Goal: Transaction & Acquisition: Book appointment/travel/reservation

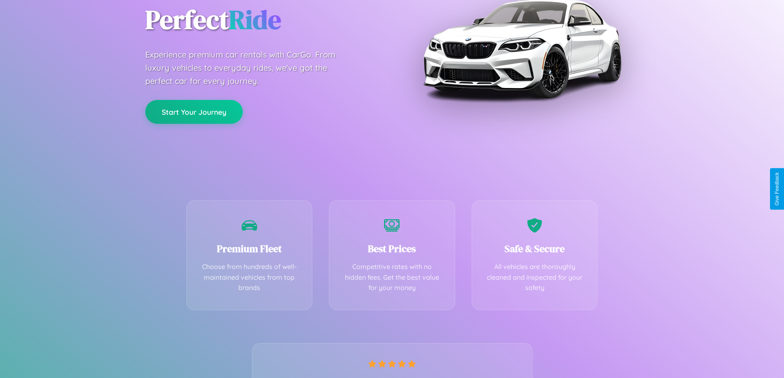
scroll to position [162, 0]
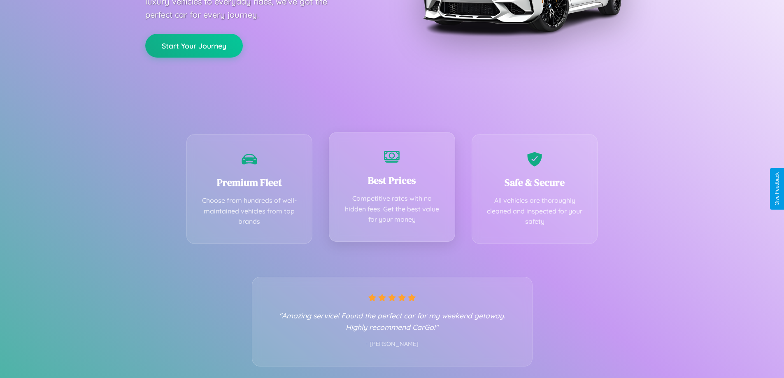
click at [392, 189] on div "Best Prices Competitive rates with no hidden fees. Get the best value for your …" at bounding box center [392, 187] width 126 height 110
click at [194, 44] on button "Start Your Journey" at bounding box center [194, 45] width 98 height 24
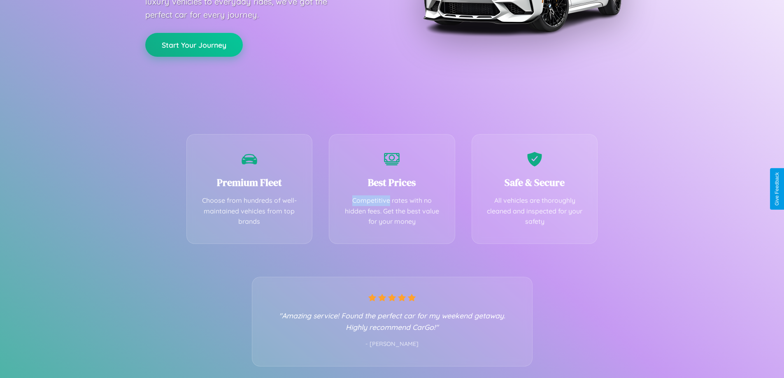
click at [194, 44] on button "Start Your Journey" at bounding box center [194, 45] width 98 height 24
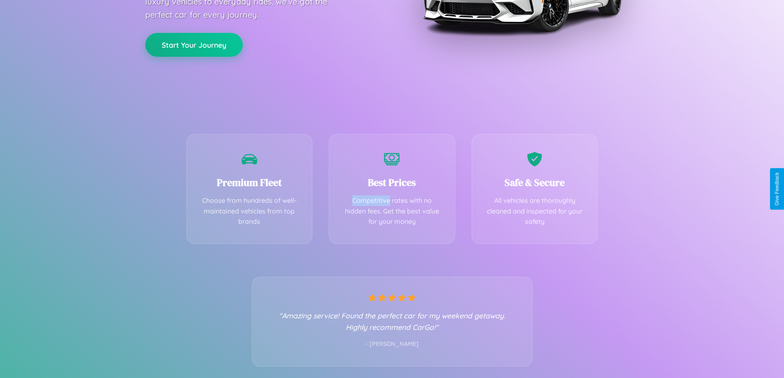
click at [194, 44] on button "Start Your Journey" at bounding box center [194, 45] width 98 height 24
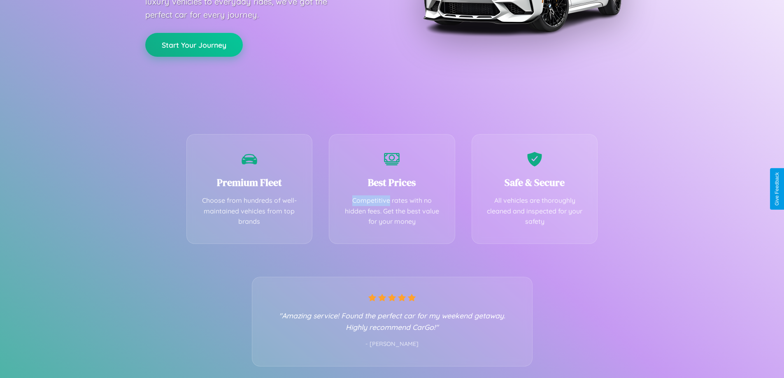
click at [194, 44] on button "Start Your Journey" at bounding box center [194, 45] width 98 height 24
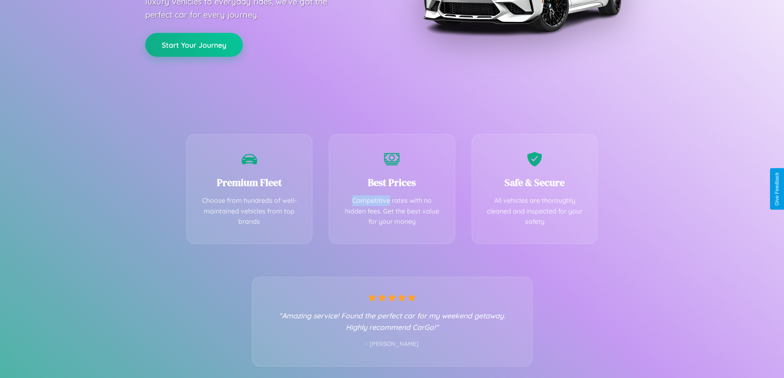
click at [194, 44] on button "Start Your Journey" at bounding box center [194, 45] width 98 height 24
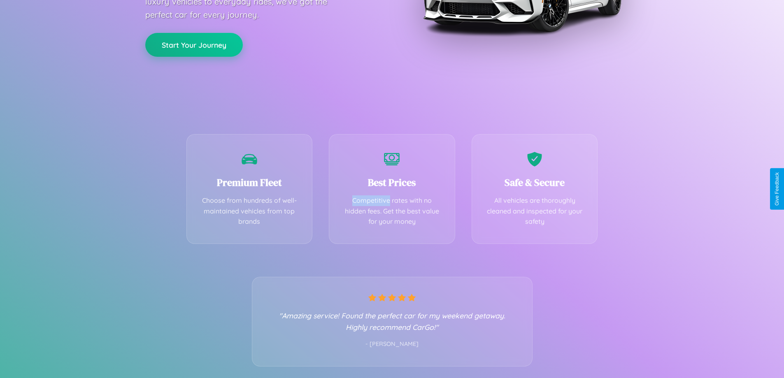
click at [194, 44] on button "Start Your Journey" at bounding box center [194, 45] width 98 height 24
